Goal: Check status: Check status

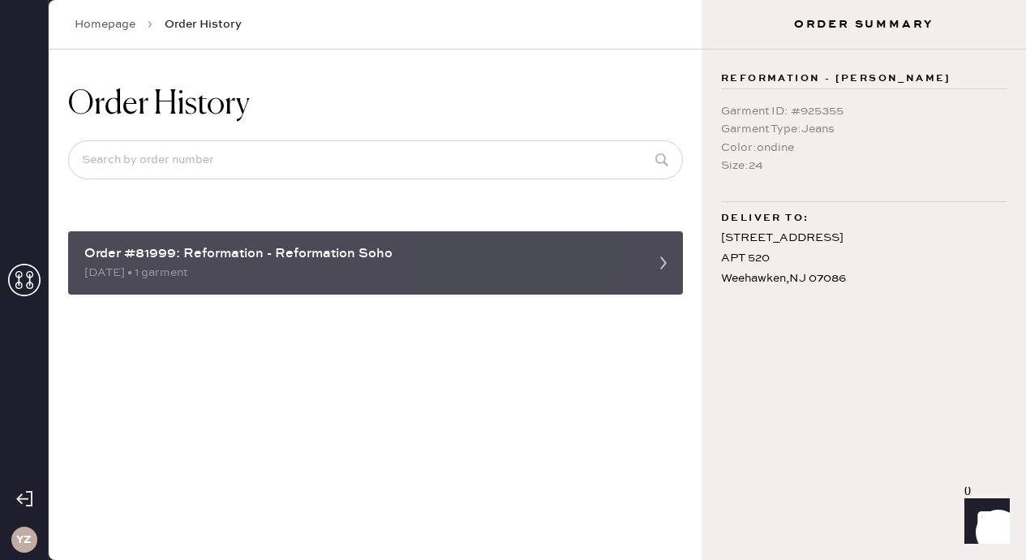
click at [333, 262] on div "Order #81999: Reformation - Reformation Soho" at bounding box center [360, 253] width 553 height 19
click at [535, 263] on div "Order #81999: Reformation - Reformation Soho" at bounding box center [360, 253] width 553 height 19
click at [669, 262] on icon at bounding box center [663, 263] width 32 height 32
click at [534, 278] on div "08/26/2025 • 1 garment" at bounding box center [360, 273] width 553 height 18
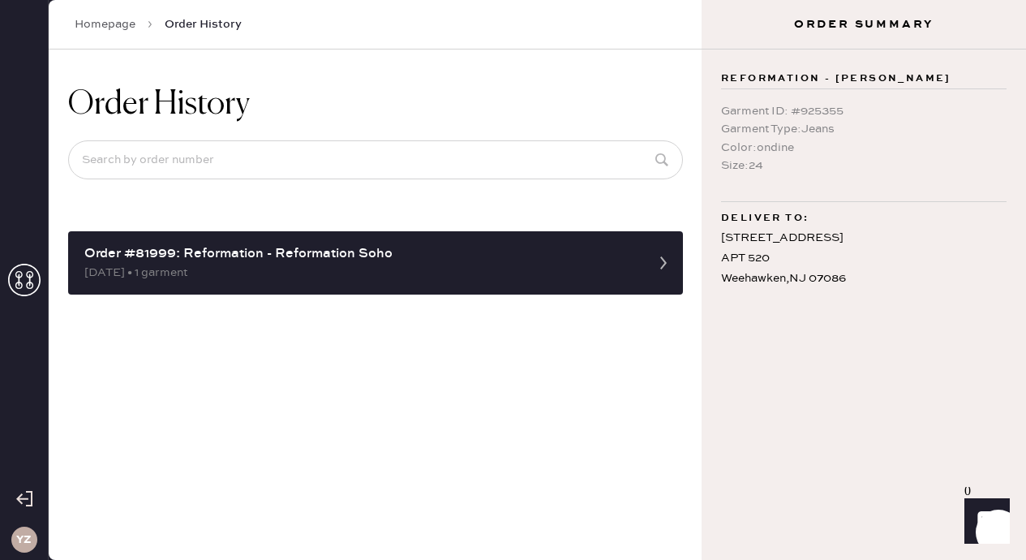
click at [20, 282] on use at bounding box center [24, 280] width 32 height 32
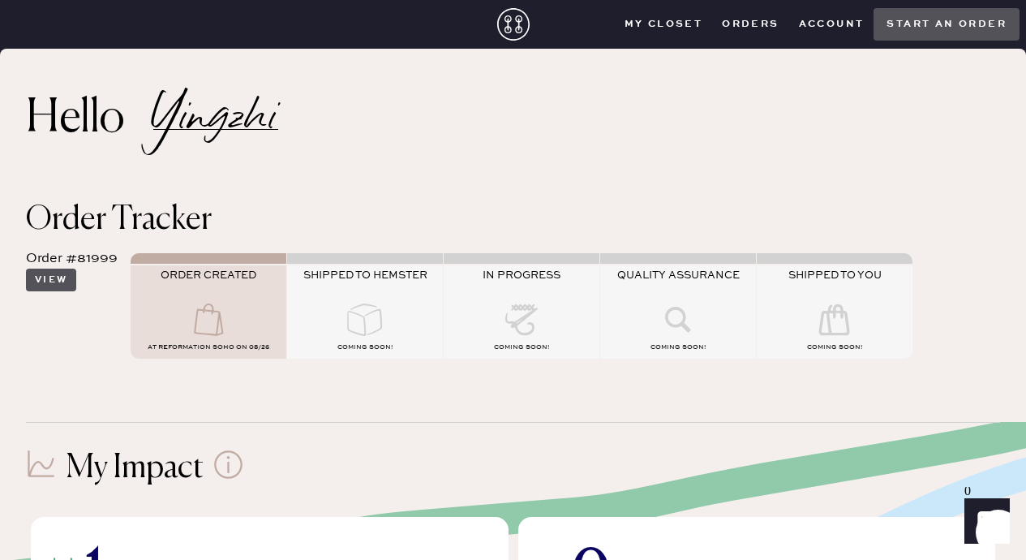
click at [52, 281] on button "View" at bounding box center [51, 280] width 50 height 23
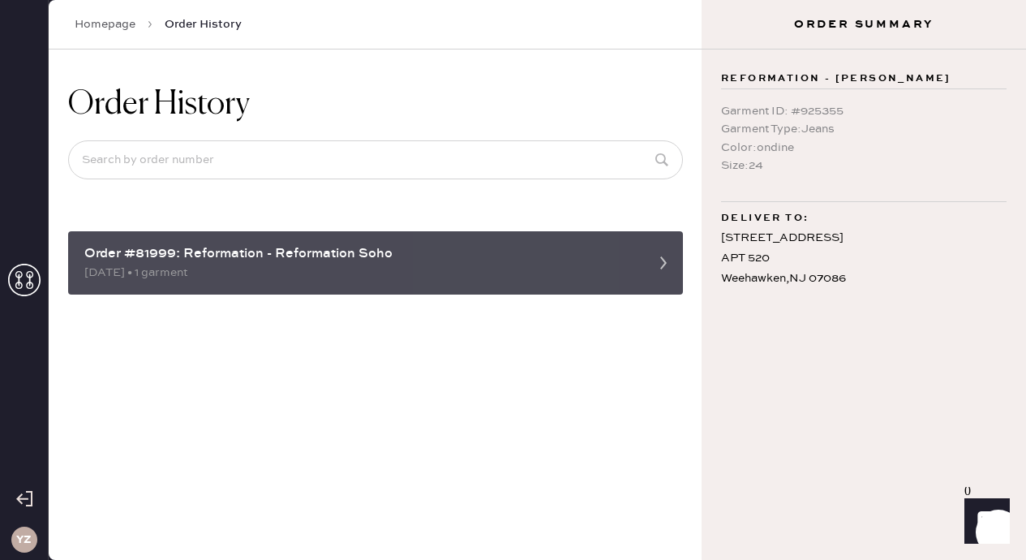
click at [123, 253] on div "Order #81999: Reformation - Reformation Soho" at bounding box center [360, 253] width 553 height 19
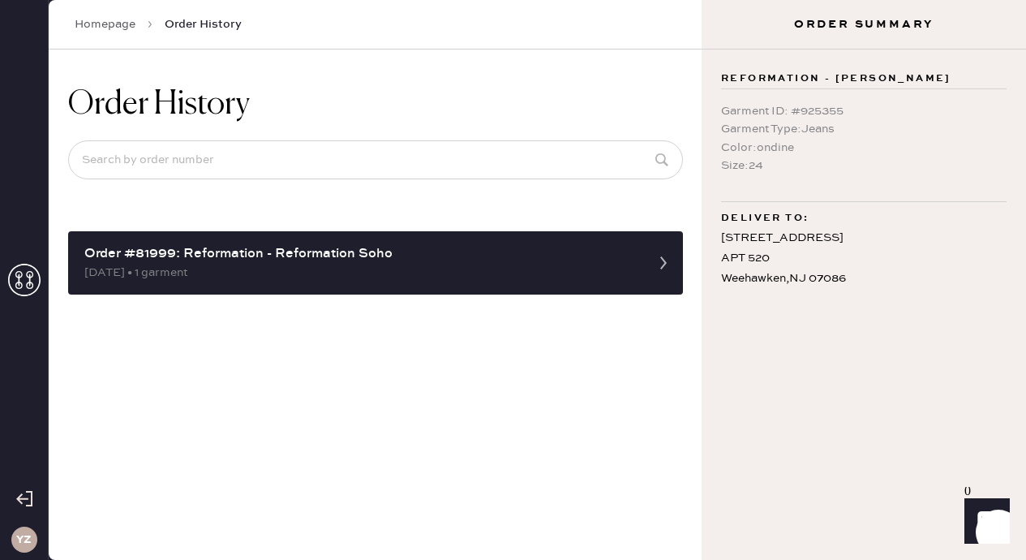
click at [27, 286] on use at bounding box center [24, 280] width 32 height 32
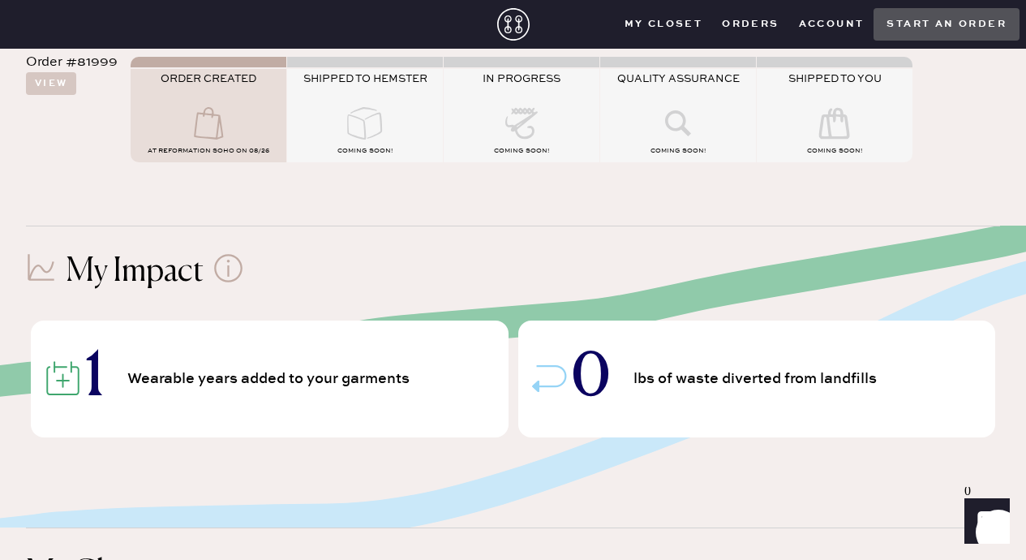
scroll to position [71, 0]
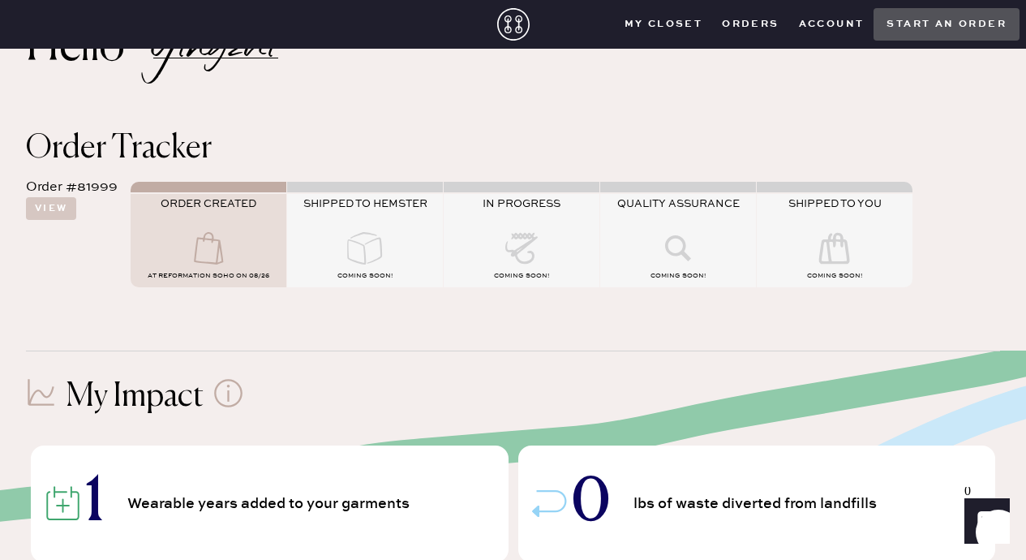
click at [363, 247] on icon at bounding box center [365, 248] width 65 height 32
click at [45, 205] on button "View" at bounding box center [51, 208] width 50 height 23
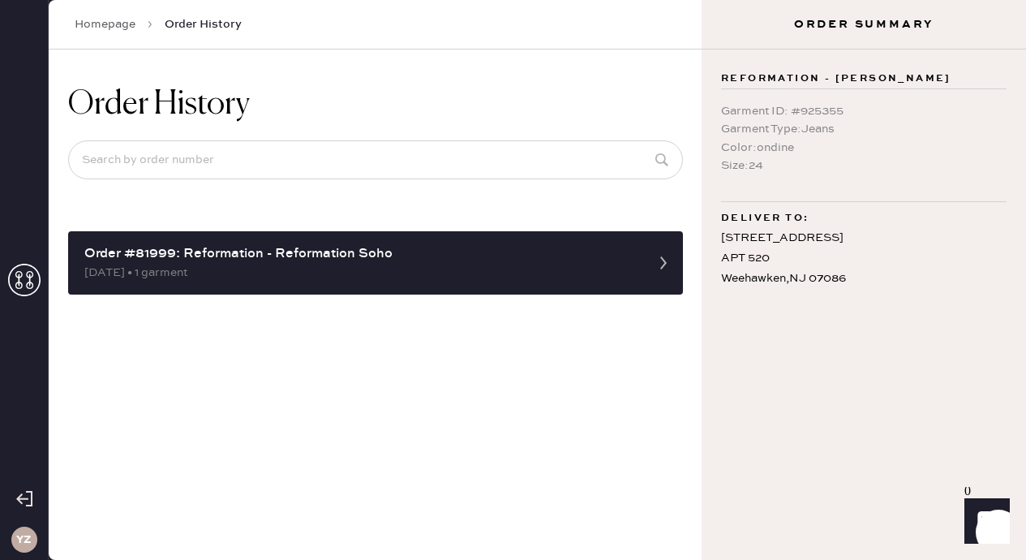
click at [19, 276] on icon at bounding box center [24, 280] width 32 height 32
